Goal: Navigation & Orientation: Find specific page/section

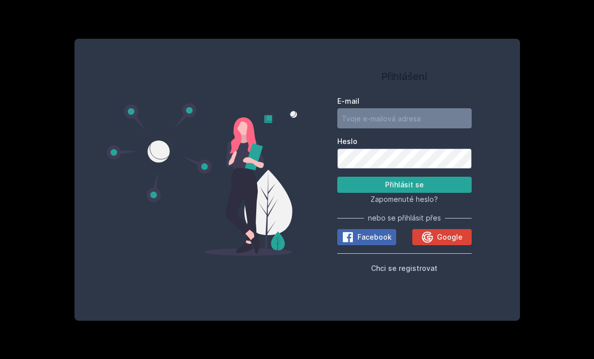
click at [36, 35] on div "Přihlášení E-mail Heslo Přihlásit se Zapomenuté heslo? nebo se přihlásit přes F…" at bounding box center [297, 179] width 594 height 359
click at [458, 245] on button "Google" at bounding box center [441, 237] width 59 height 16
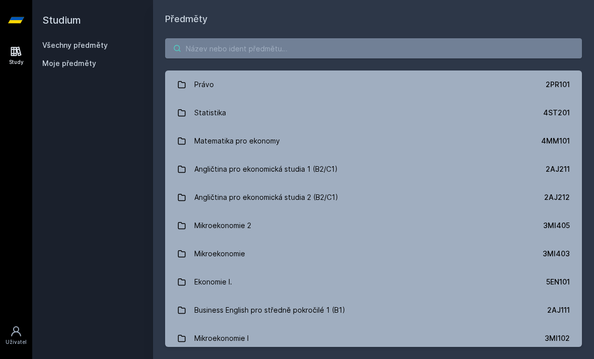
click at [200, 50] on input "search" at bounding box center [373, 48] width 417 height 20
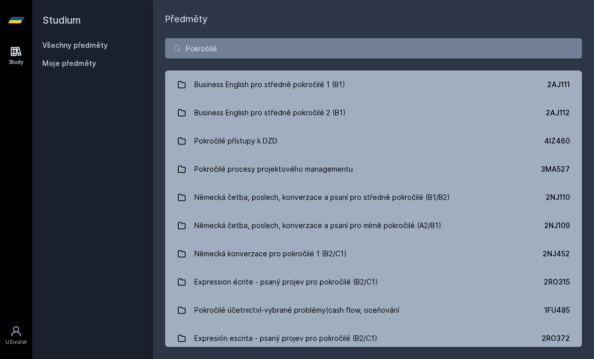
scroll to position [14, 0]
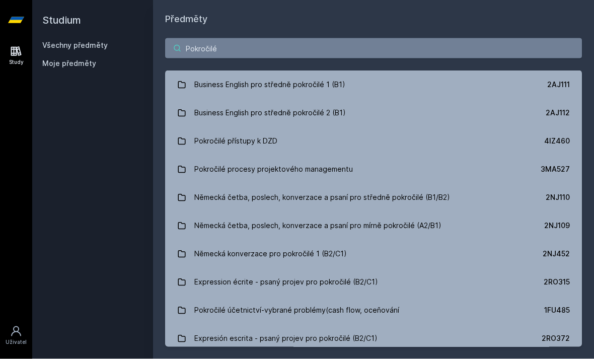
click at [238, 38] on input "Pokročilé" at bounding box center [373, 48] width 417 height 20
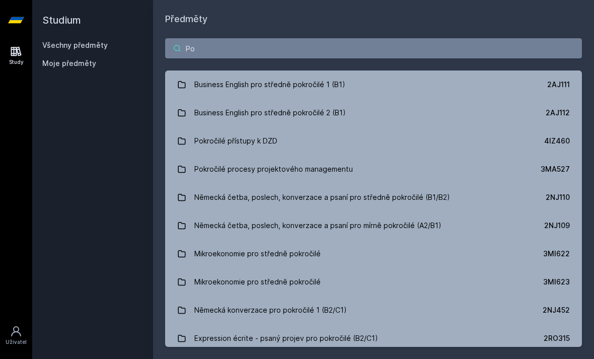
type input "P"
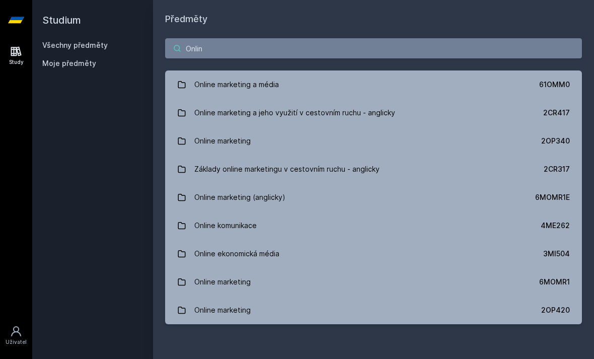
type input "Online"
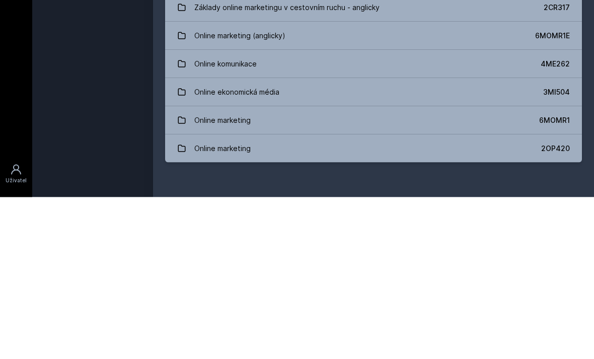
scroll to position [32, 0]
